Goal: Information Seeking & Learning: Find specific page/section

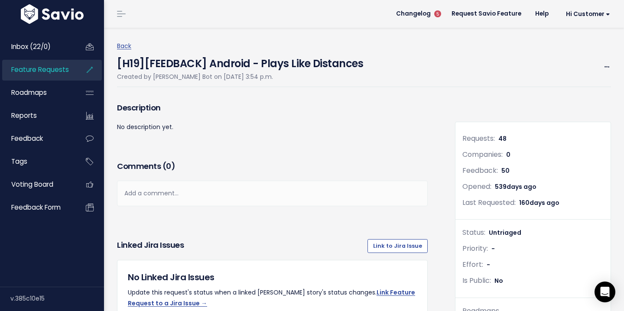
click at [53, 76] on link "Feature Requests" at bounding box center [37, 70] width 70 height 20
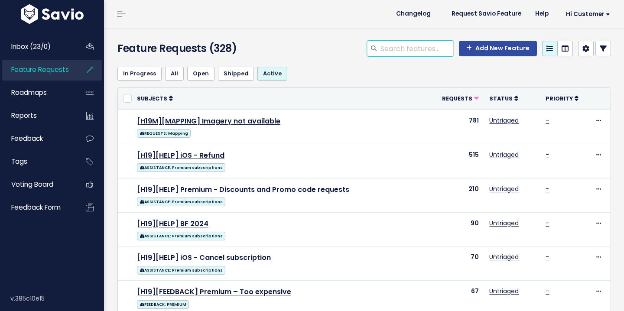
click at [405, 52] on input "search" at bounding box center [417, 49] width 74 height 16
type input "club recom"
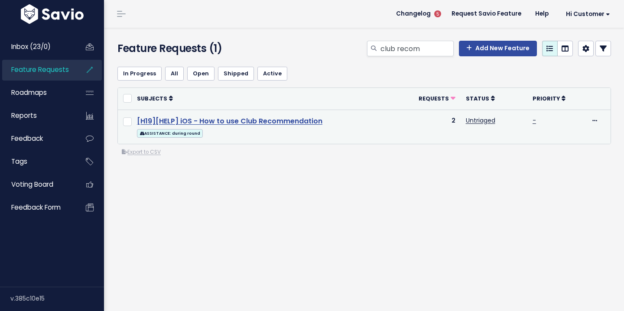
click at [222, 121] on link "[H19][HELP] iOS - How to use Club Recommendation" at bounding box center [230, 121] width 186 height 10
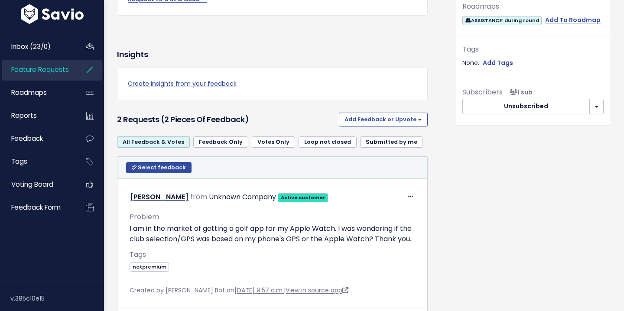
scroll to position [412, 0]
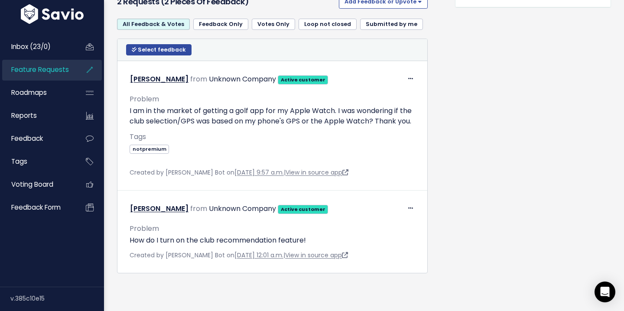
click at [56, 74] on span "Feature Requests" at bounding box center [40, 69] width 58 height 9
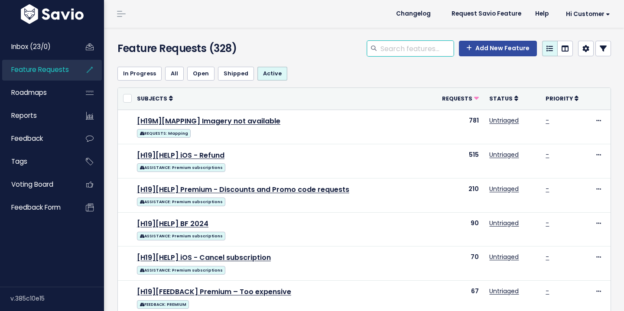
click at [414, 53] on input "search" at bounding box center [417, 49] width 74 height 16
paste input "Statistics"
type input "Statistics"
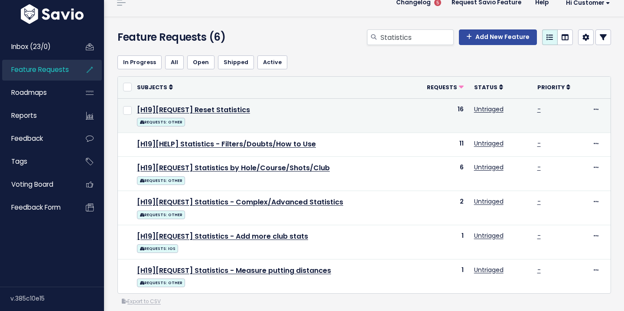
scroll to position [20, 0]
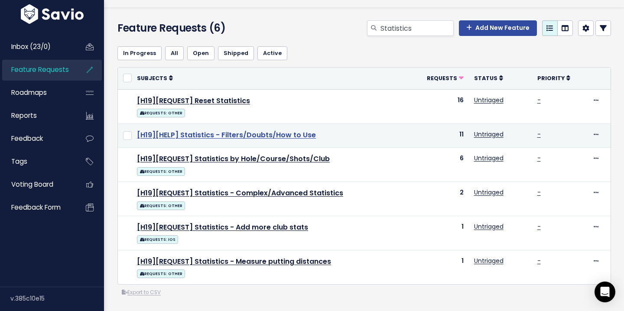
click at [243, 137] on link "[H19][HELP] Statistics - Filters/Doubts/How to Use" at bounding box center [226, 135] width 179 height 10
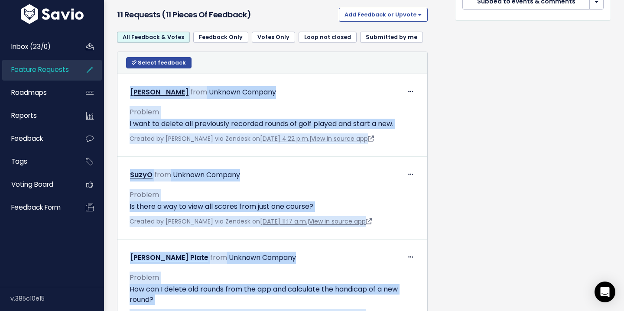
scroll to position [402, 0]
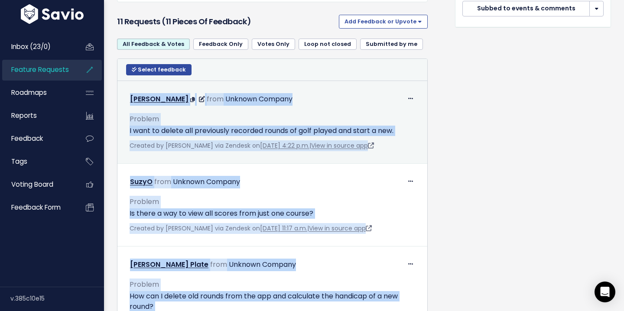
drag, startPoint x: 330, startPoint y: 240, endPoint x: 128, endPoint y: 97, distance: 247.0
copy tbody "[PERSON_NAME] from Unknown Company Problem I want to delete all previously reco…"
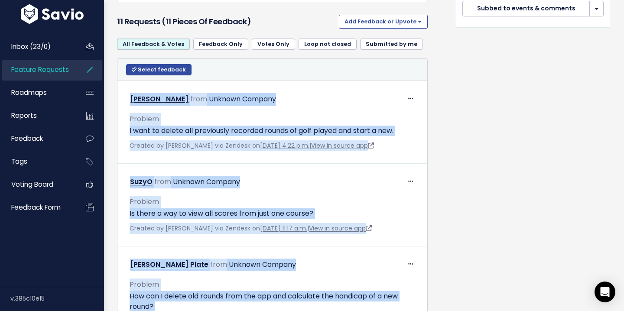
click at [61, 69] on span "Feature Requests" at bounding box center [40, 69] width 58 height 9
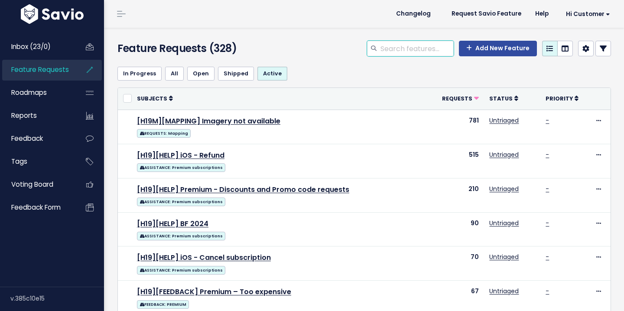
click at [401, 44] on input "search" at bounding box center [417, 49] width 74 height 16
type input "h"
paste input "Handicap Calculator"
type input "Handicap Calculator"
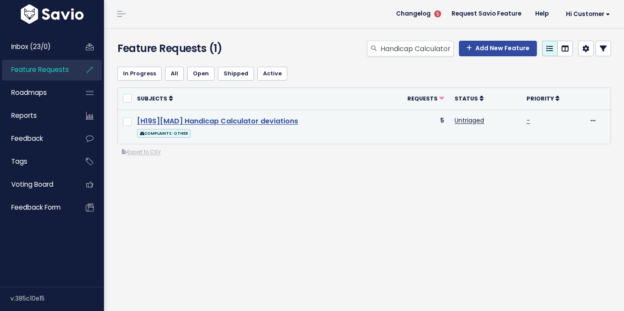
click at [229, 119] on link "[H19S][MAD] Handicap Calculator deviations" at bounding box center [217, 121] width 161 height 10
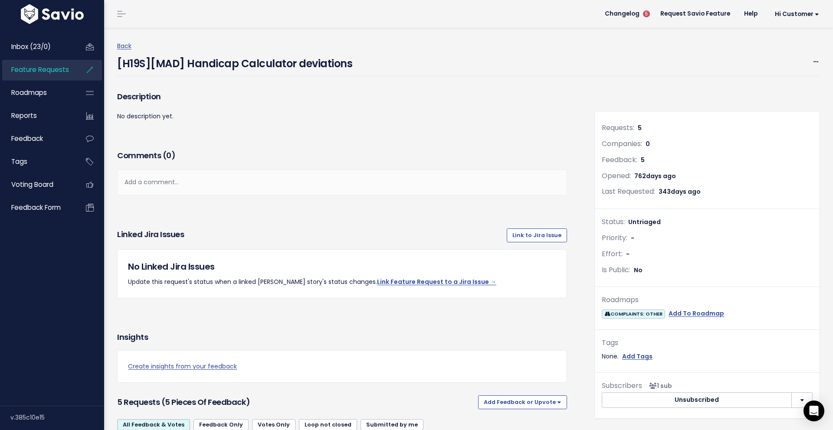
click at [51, 66] on span "Feature Requests" at bounding box center [40, 69] width 58 height 9
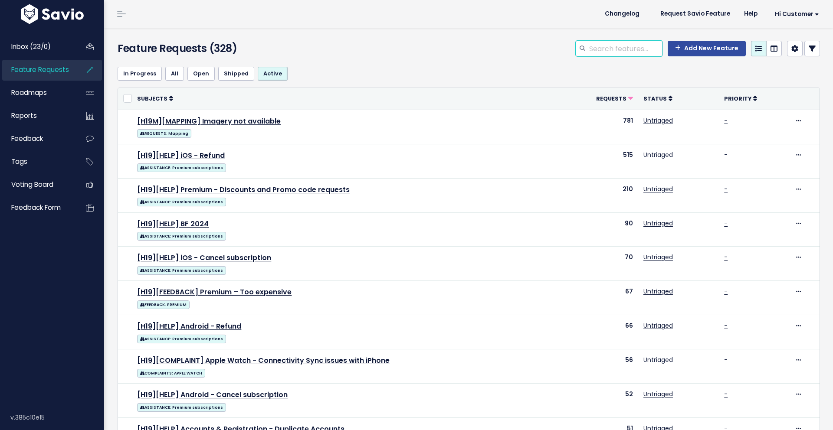
click at [604, 53] on input "search" at bounding box center [625, 49] width 74 height 16
type input "GAME MODES"
